Goal: Task Accomplishment & Management: Manage account settings

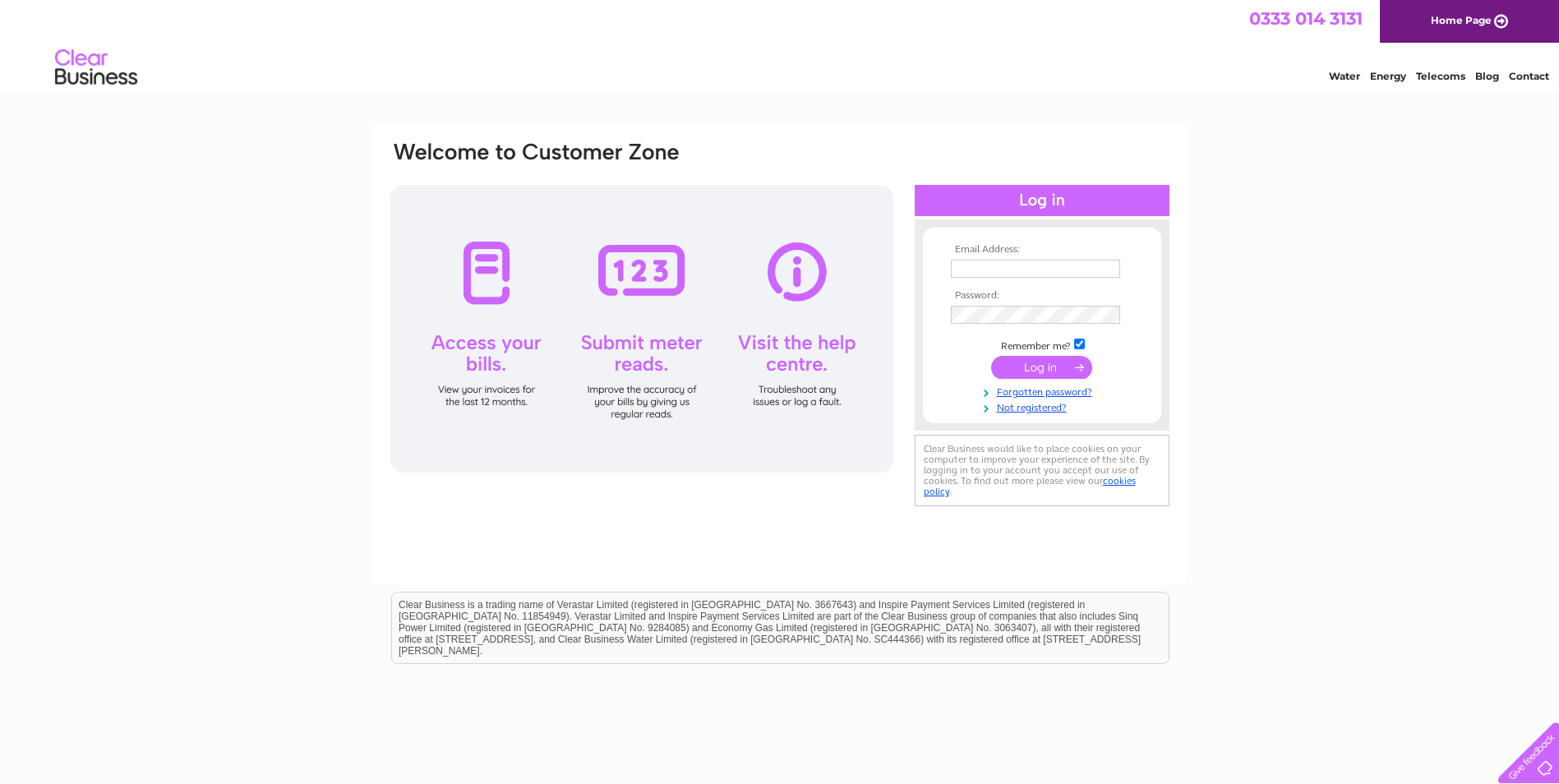
type input "[PERSON_NAME][EMAIL_ADDRESS][DOMAIN_NAME]"
click at [1019, 370] on input "submit" at bounding box center [1042, 367] width 101 height 23
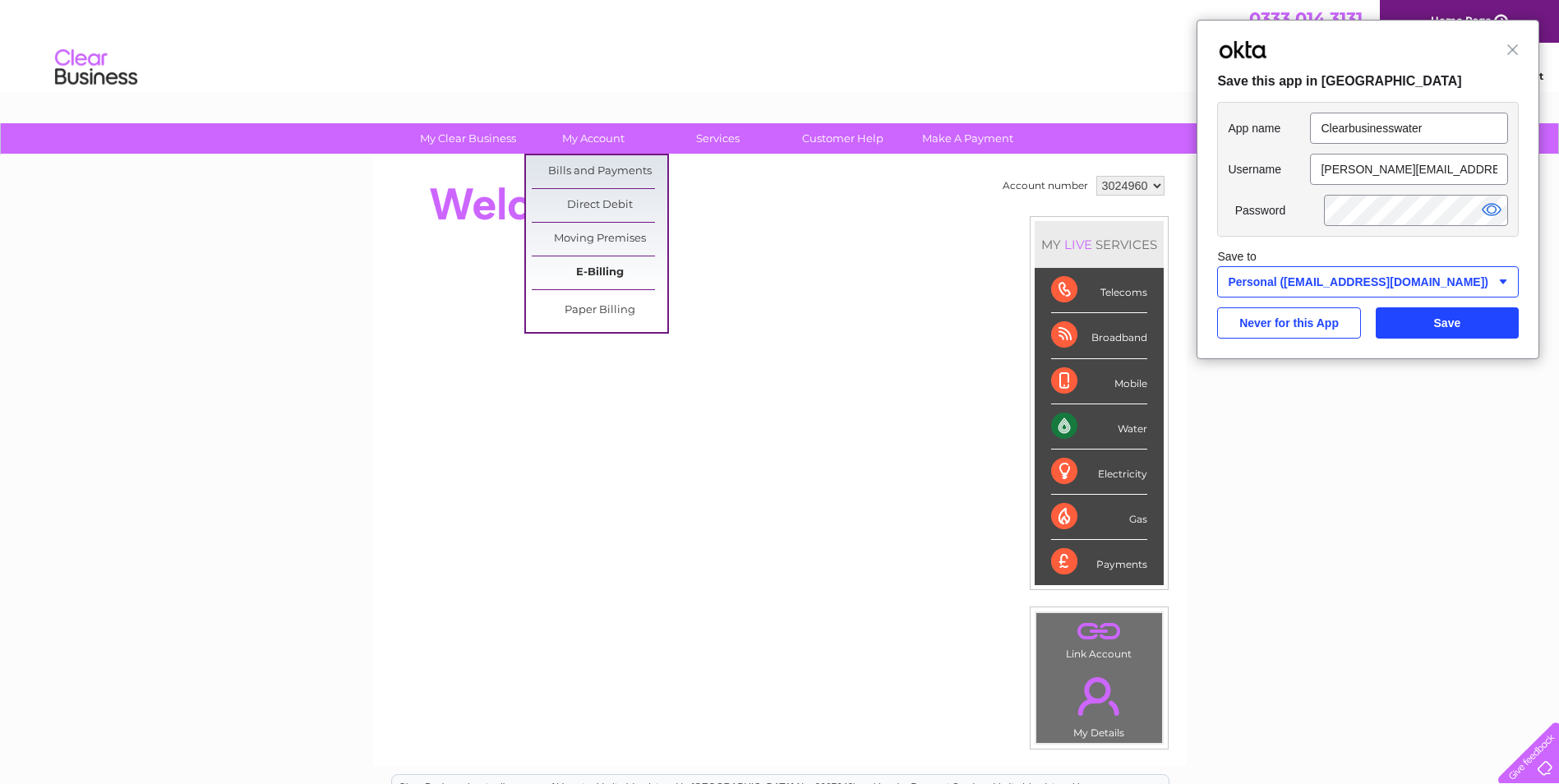
click at [596, 268] on link "E-Billing" at bounding box center [599, 272] width 136 height 33
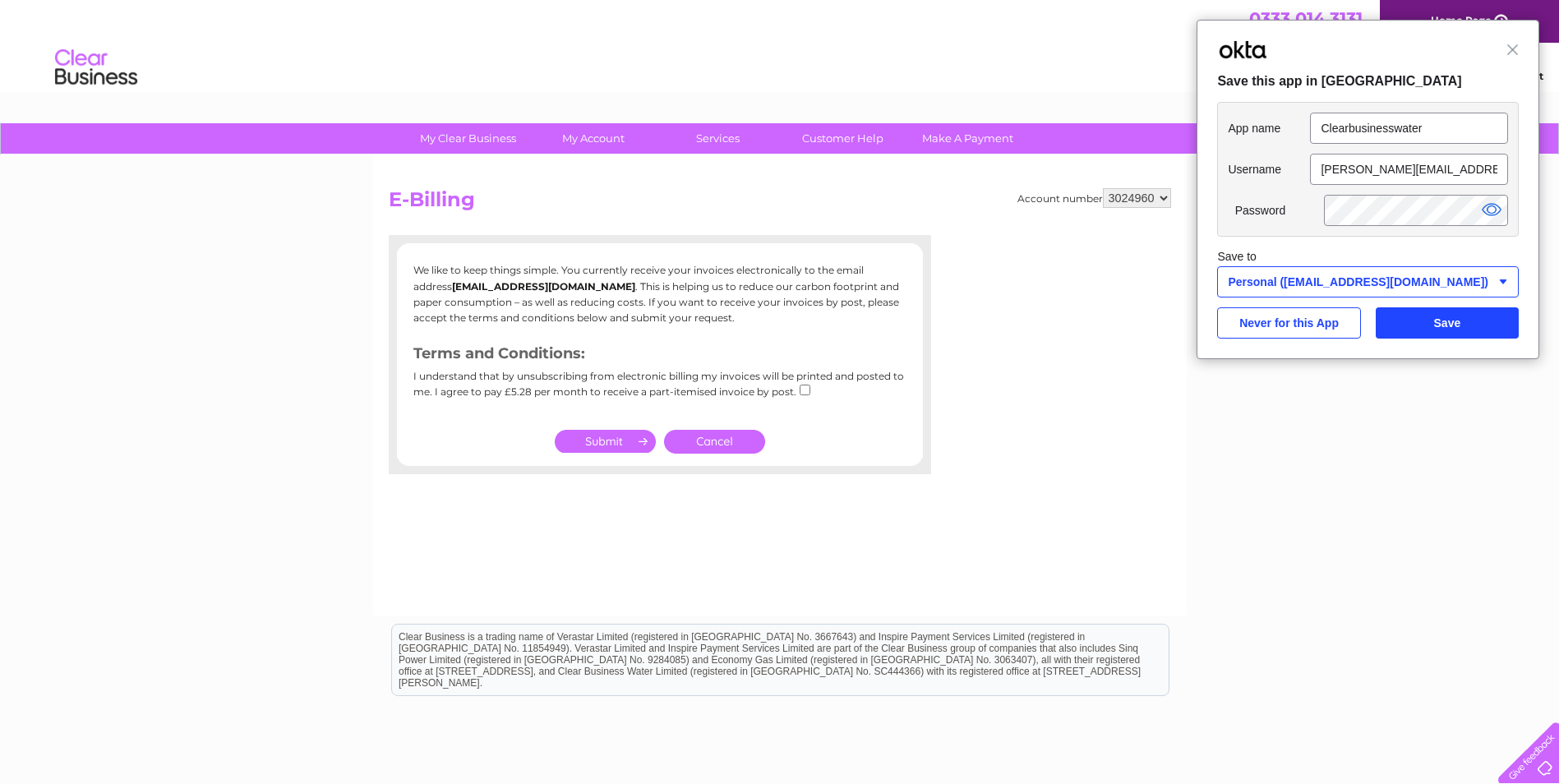
click at [791, 394] on div "I understand that by unsubscribing from electronic billing my invoices will be …" at bounding box center [659, 390] width 493 height 39
click at [601, 434] on input "submit" at bounding box center [605, 441] width 101 height 23
click at [683, 433] on link "Cancel" at bounding box center [714, 442] width 101 height 24
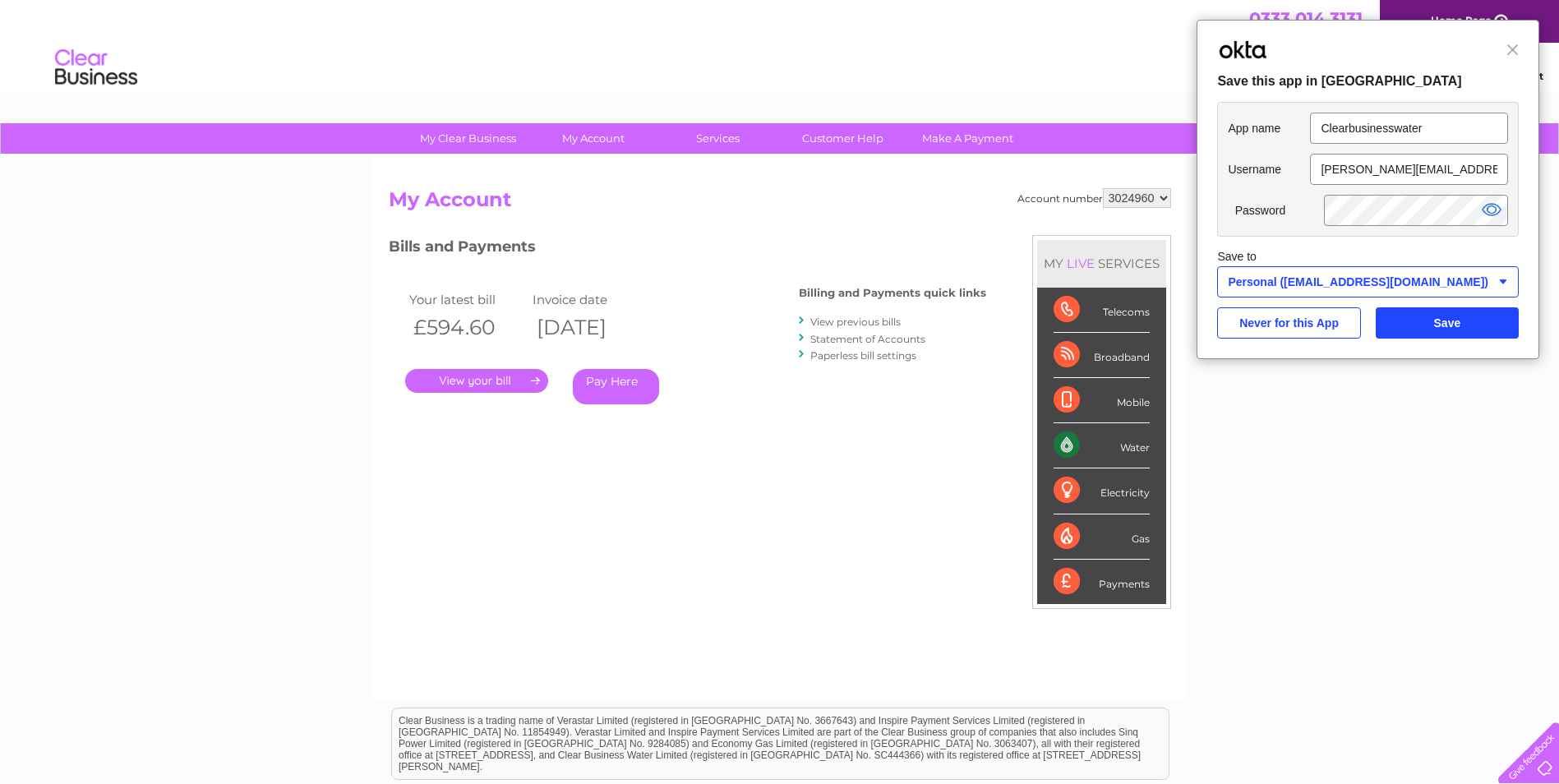
click at [509, 375] on link "." at bounding box center [477, 381] width 143 height 24
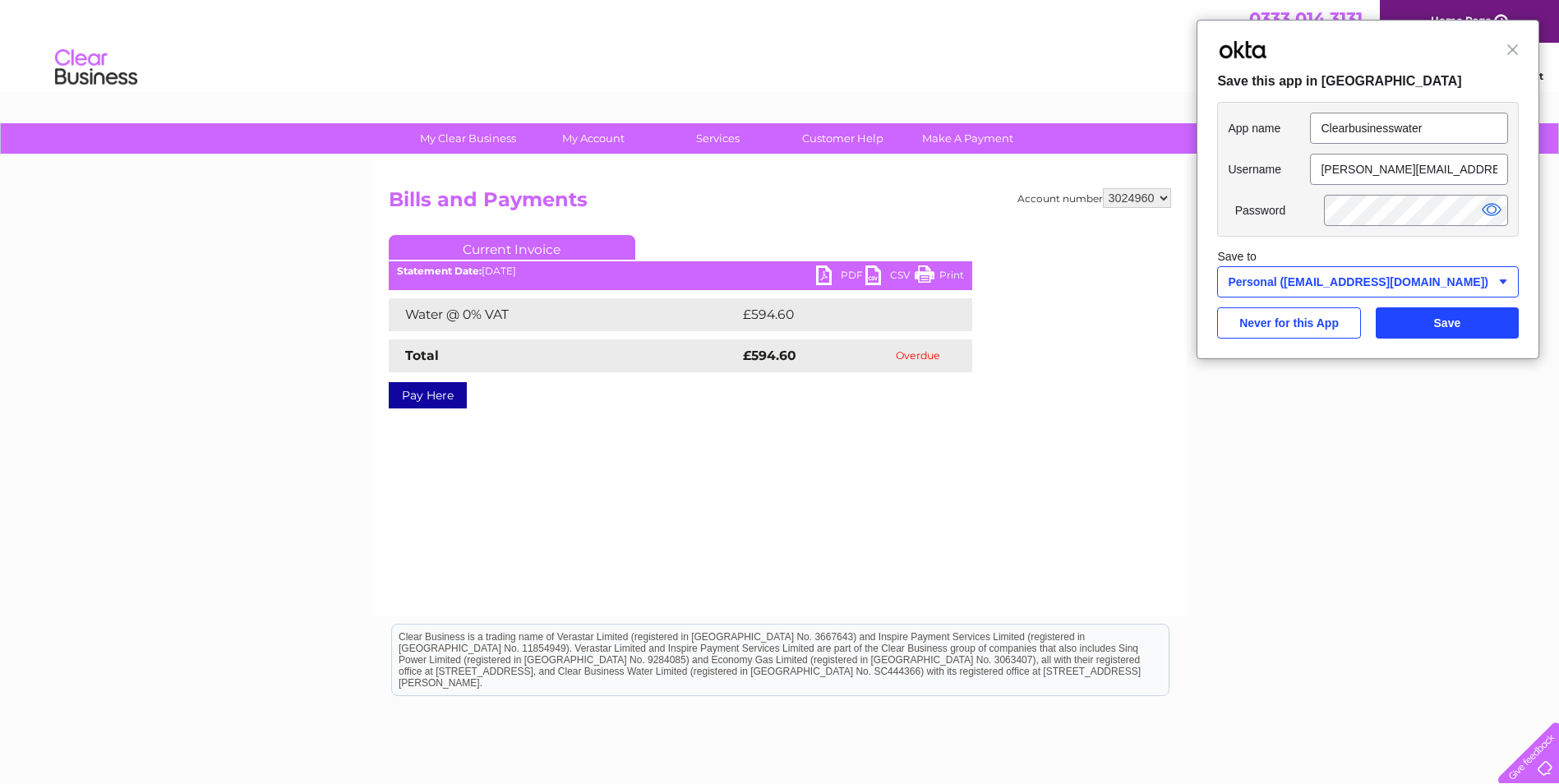
click at [820, 278] on link "PDF" at bounding box center [840, 277] width 50 height 24
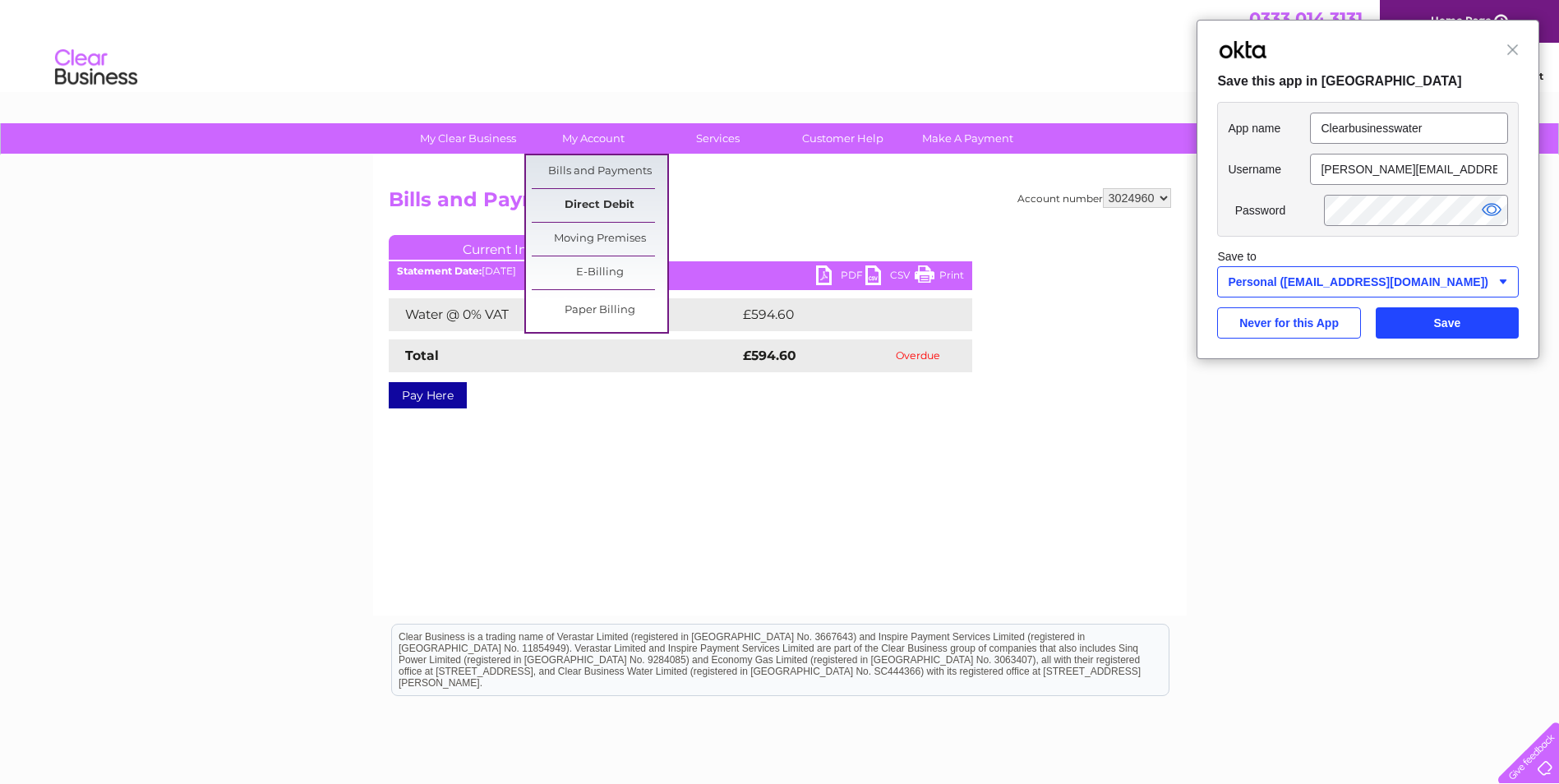
click at [573, 193] on link "Direct Debit" at bounding box center [599, 205] width 136 height 33
click at [573, 195] on link "Direct Debit" at bounding box center [599, 205] width 136 height 33
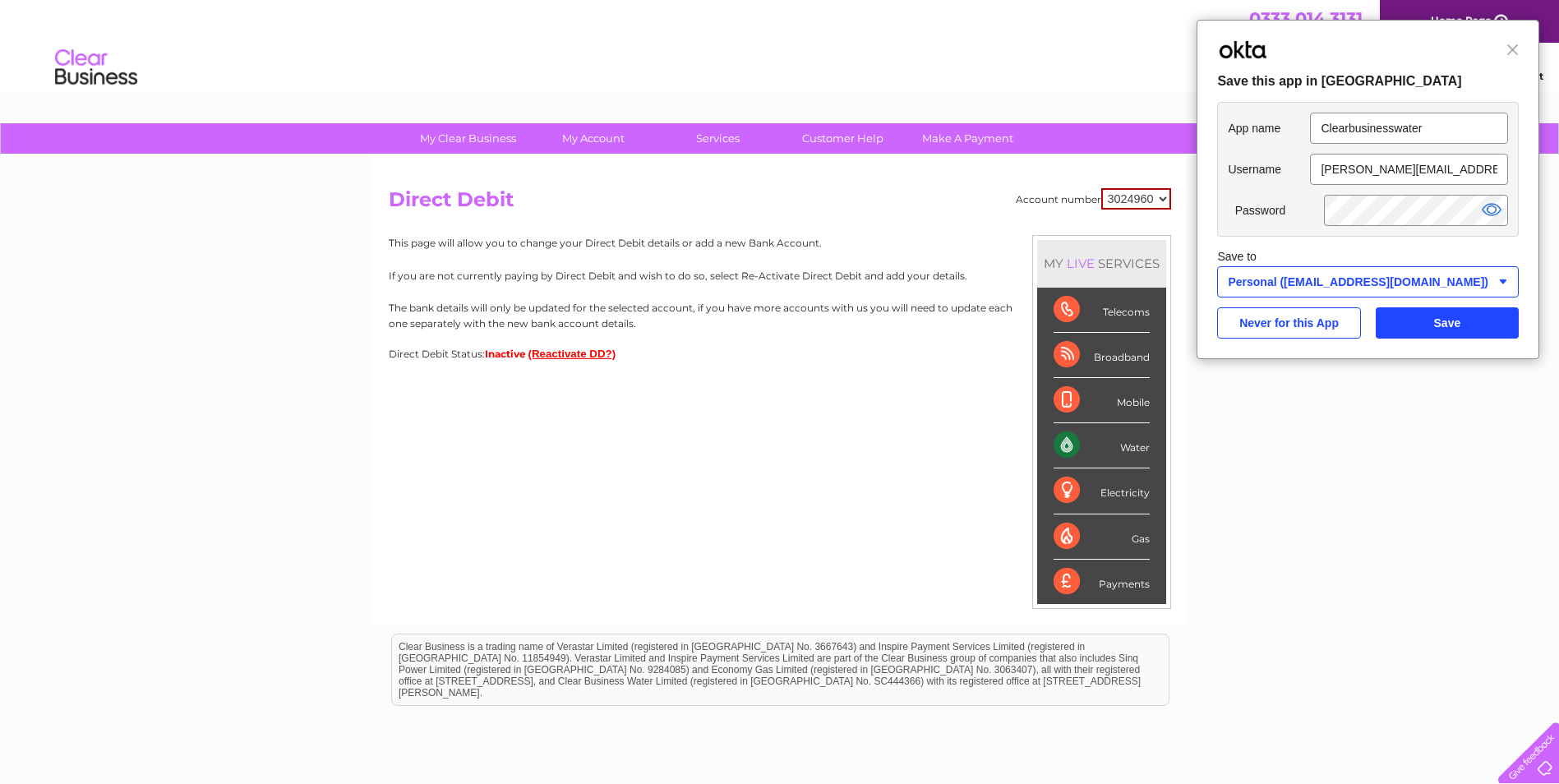
click at [548, 355] on button "(Reactivate DD?)" at bounding box center [573, 353] width 88 height 13
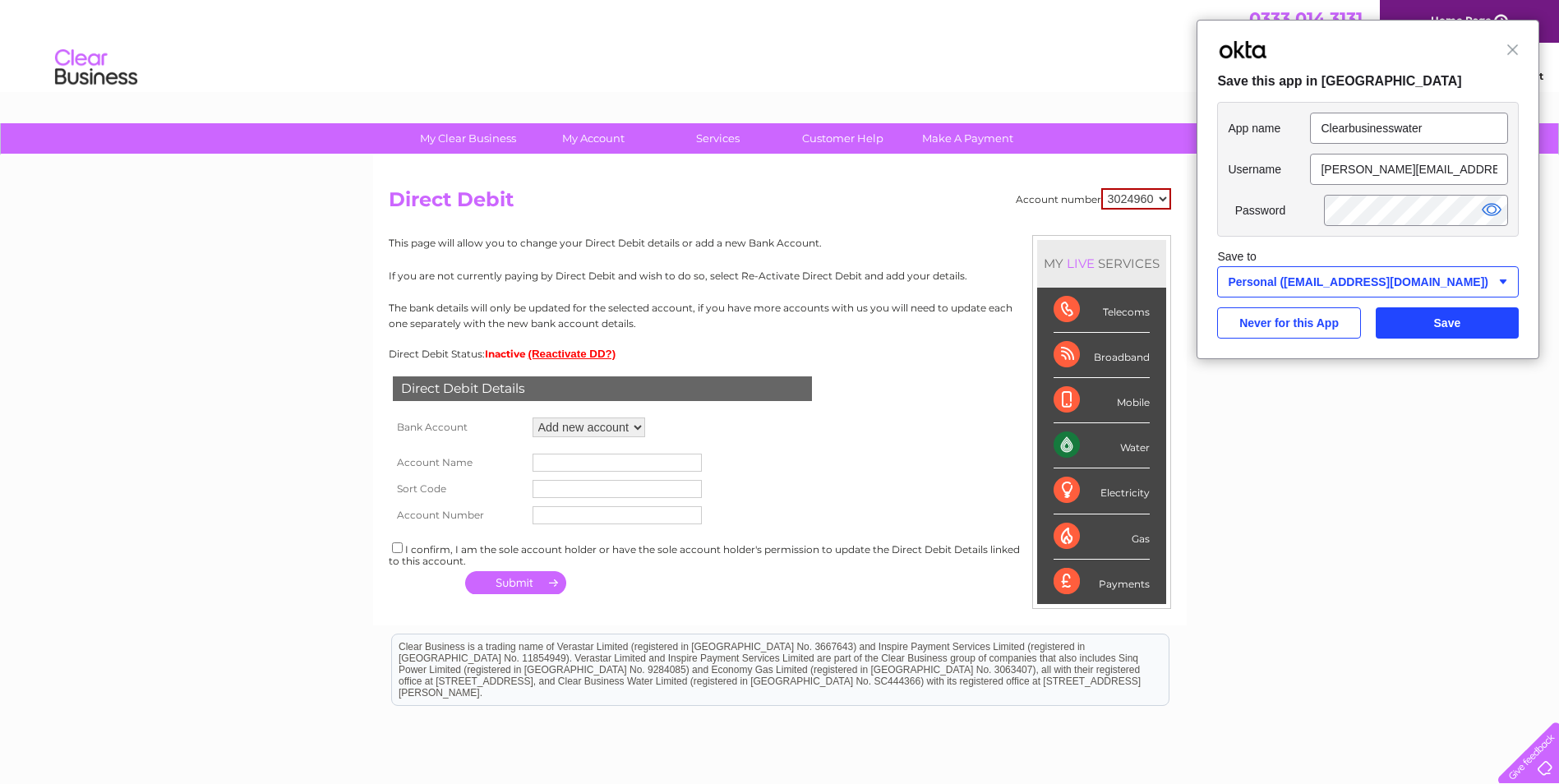
scroll to position [1, 0]
click at [556, 421] on select "Add new account ****7279 ****7279" at bounding box center [589, 426] width 112 height 19
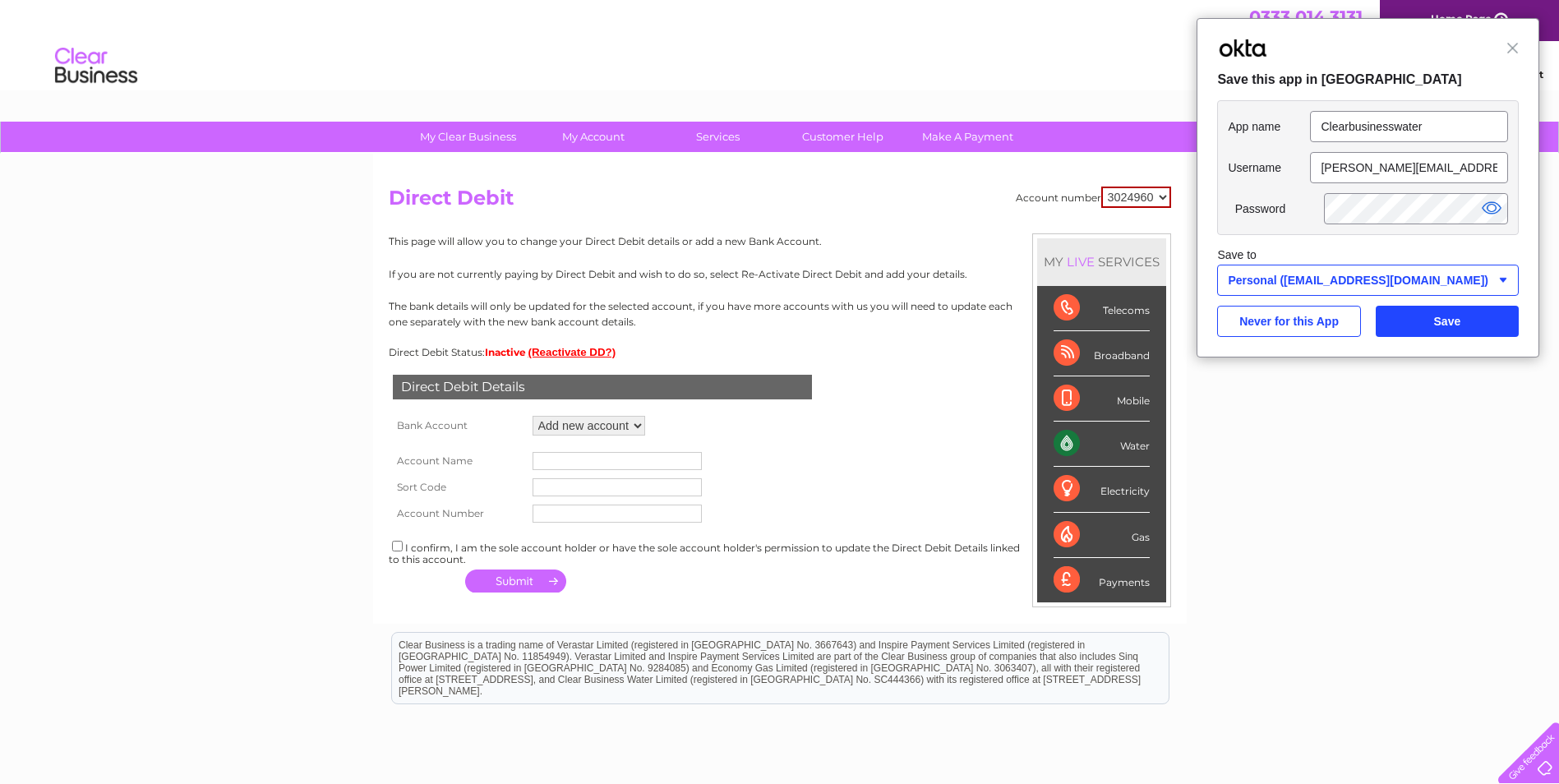
click at [599, 423] on select "Add new account ****7279 ****7279" at bounding box center [589, 425] width 112 height 19
